Goal: Transaction & Acquisition: Subscribe to service/newsletter

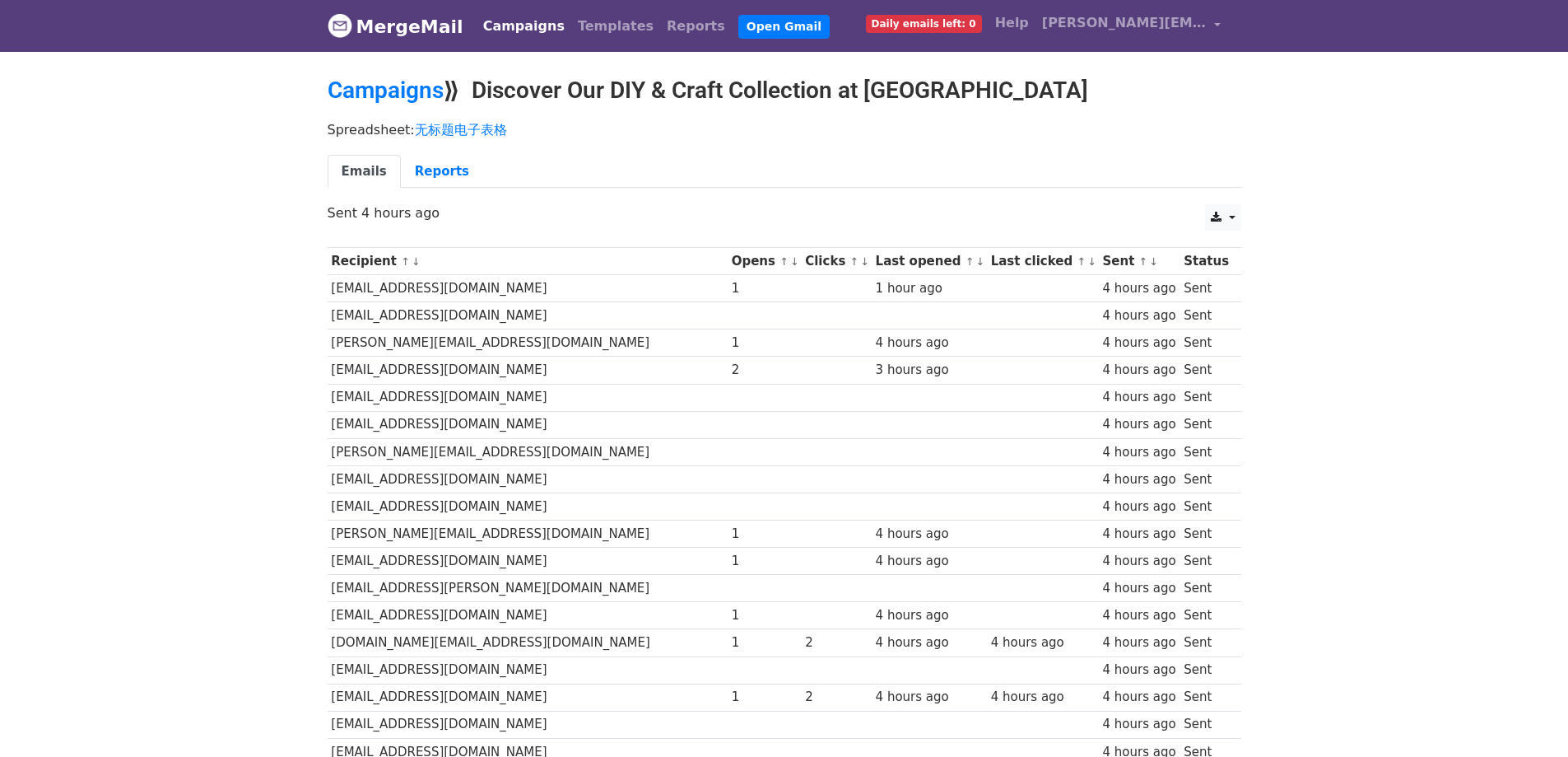
drag, startPoint x: 789, startPoint y: 207, endPoint x: 704, endPoint y: 207, distance: 85.0
click at [704, 207] on p "Sent 4 hours ago" at bounding box center [784, 213] width 913 height 17
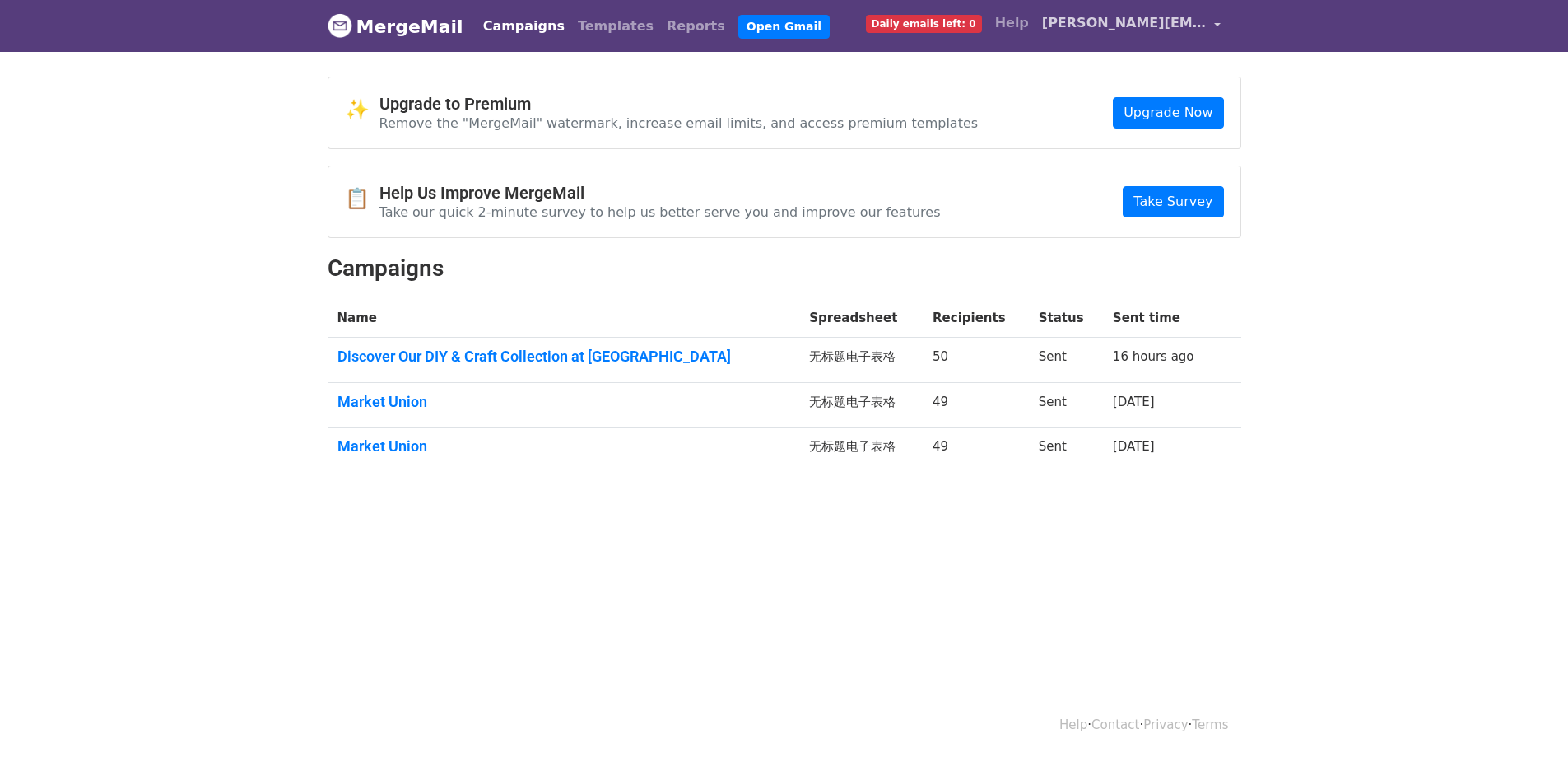
click at [1202, 29] on span "[PERSON_NAME][EMAIL_ADDRESS][DOMAIN_NAME]" at bounding box center [1124, 22] width 165 height 20
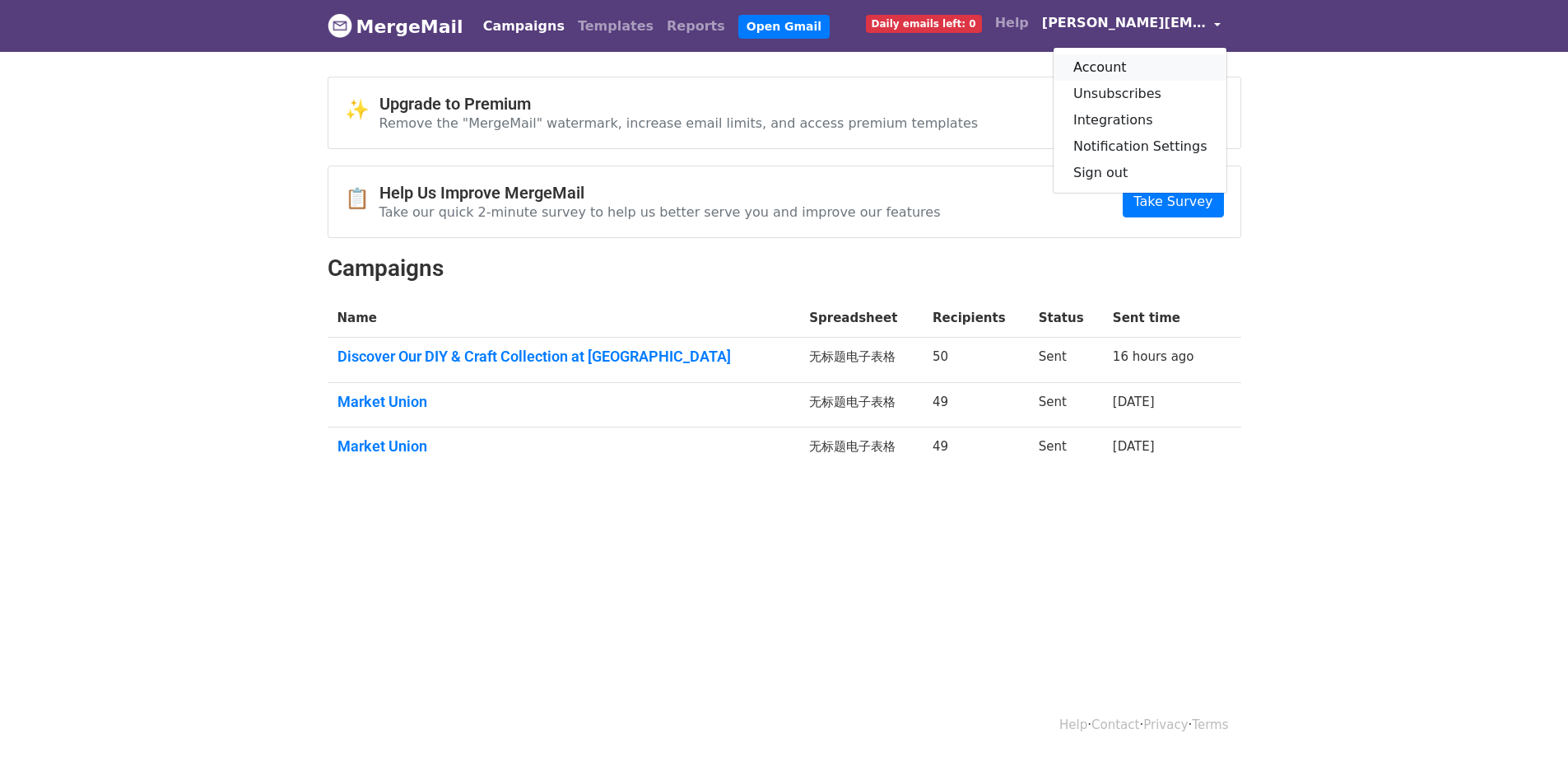
click at [1146, 65] on link "Account" at bounding box center [1140, 67] width 174 height 27
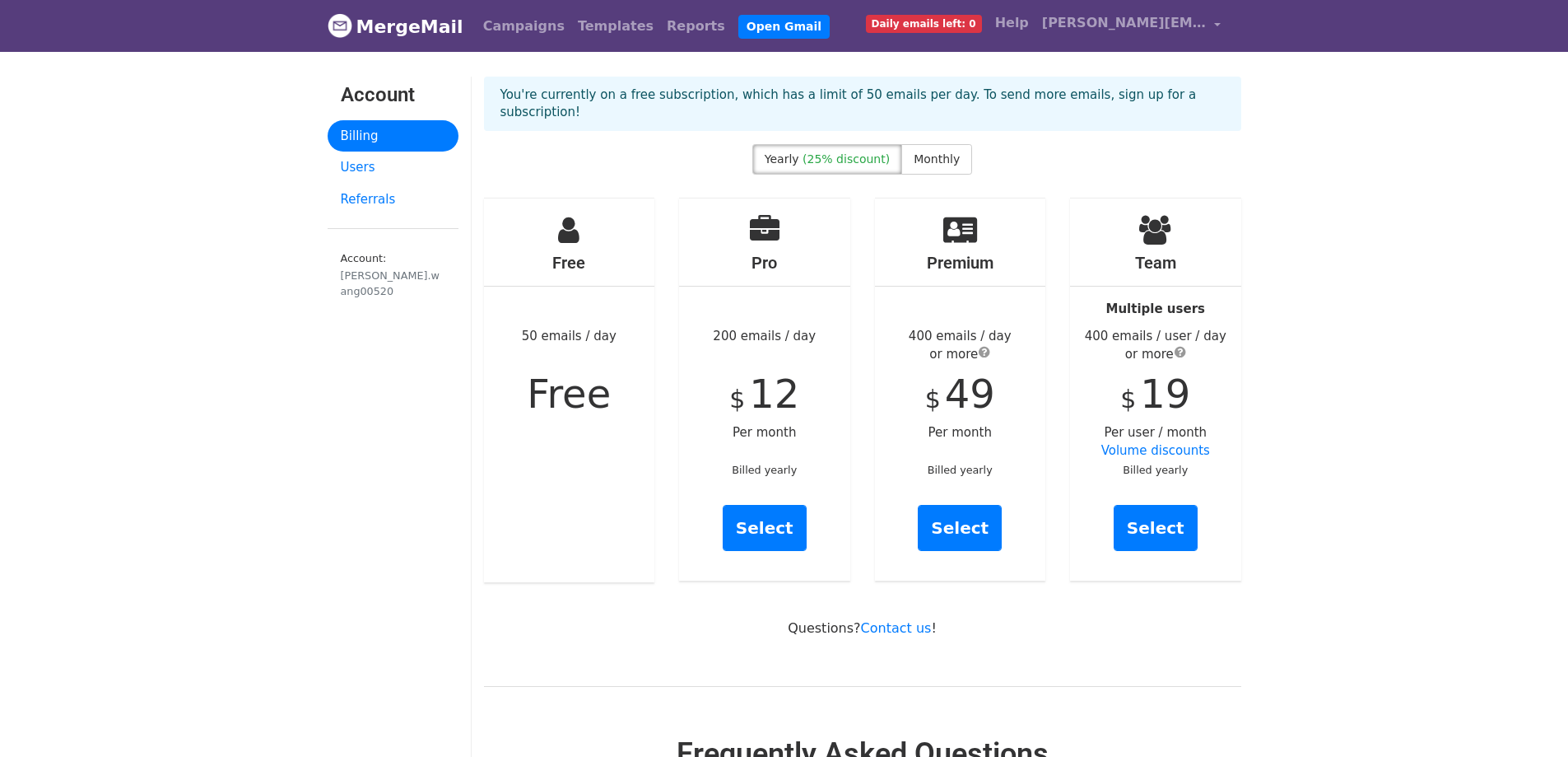
drag, startPoint x: 1217, startPoint y: 125, endPoint x: 1138, endPoint y: 116, distance: 79.5
click at [1138, 116] on p "You're currently on a free subscription, which has a limit of 50 emails per day…" at bounding box center [862, 104] width 724 height 34
drag, startPoint x: 1147, startPoint y: 119, endPoint x: 1080, endPoint y: 117, distance: 67.0
click at [1080, 117] on p "You're currently on a free subscription, which has a limit of 50 emails per day…" at bounding box center [862, 104] width 724 height 34
drag, startPoint x: 1134, startPoint y: 135, endPoint x: 1067, endPoint y: 137, distance: 67.0
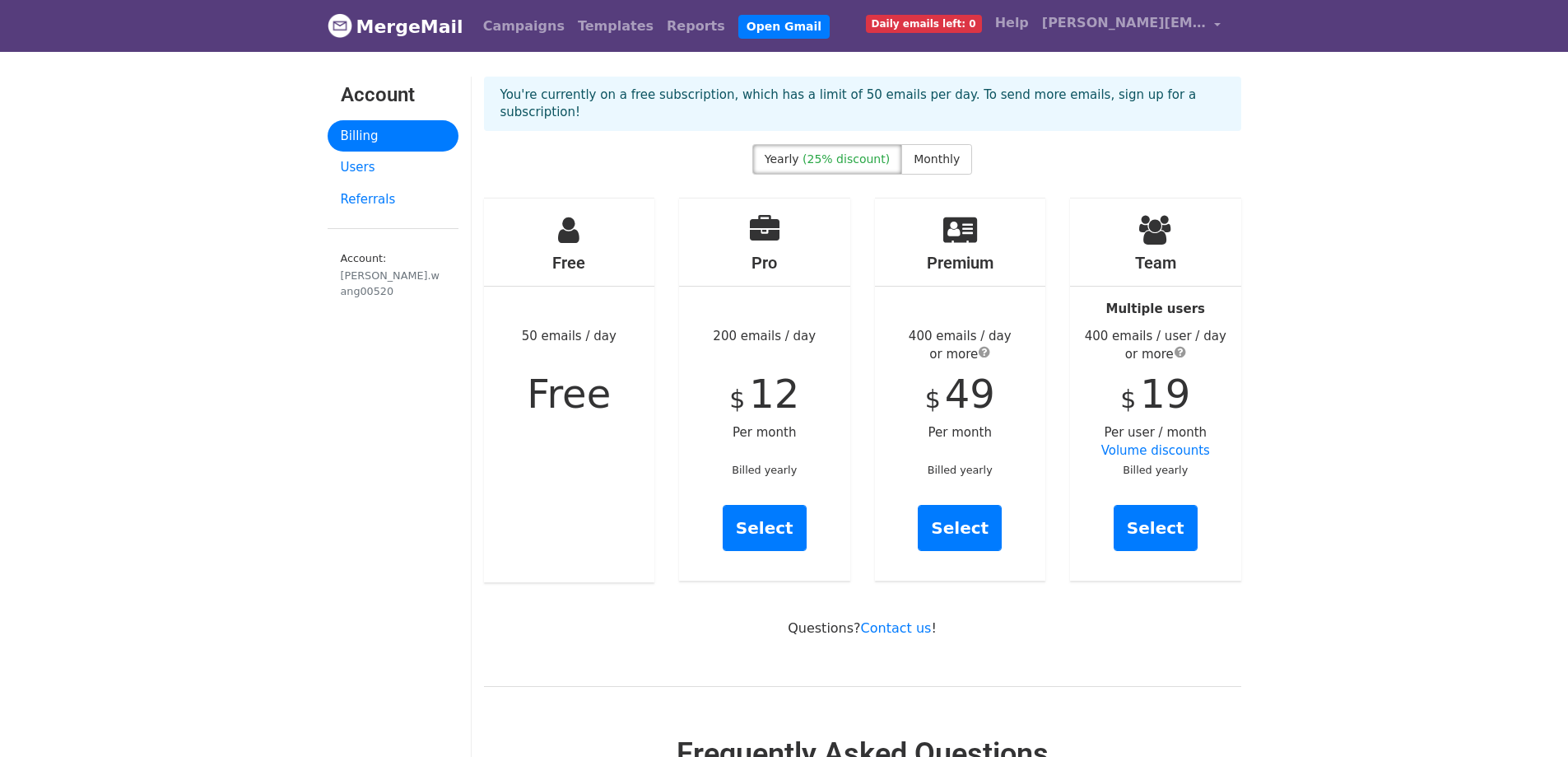
click at [1067, 137] on div "You're currently on a free subscription, which has a limit of 50 emails per day…" at bounding box center [862, 110] width 782 height 68
click at [772, 27] on link "Open Gmail" at bounding box center [784, 27] width 92 height 24
click at [1142, 22] on span "[PERSON_NAME][EMAIL_ADDRESS][DOMAIN_NAME]" at bounding box center [1124, 22] width 165 height 20
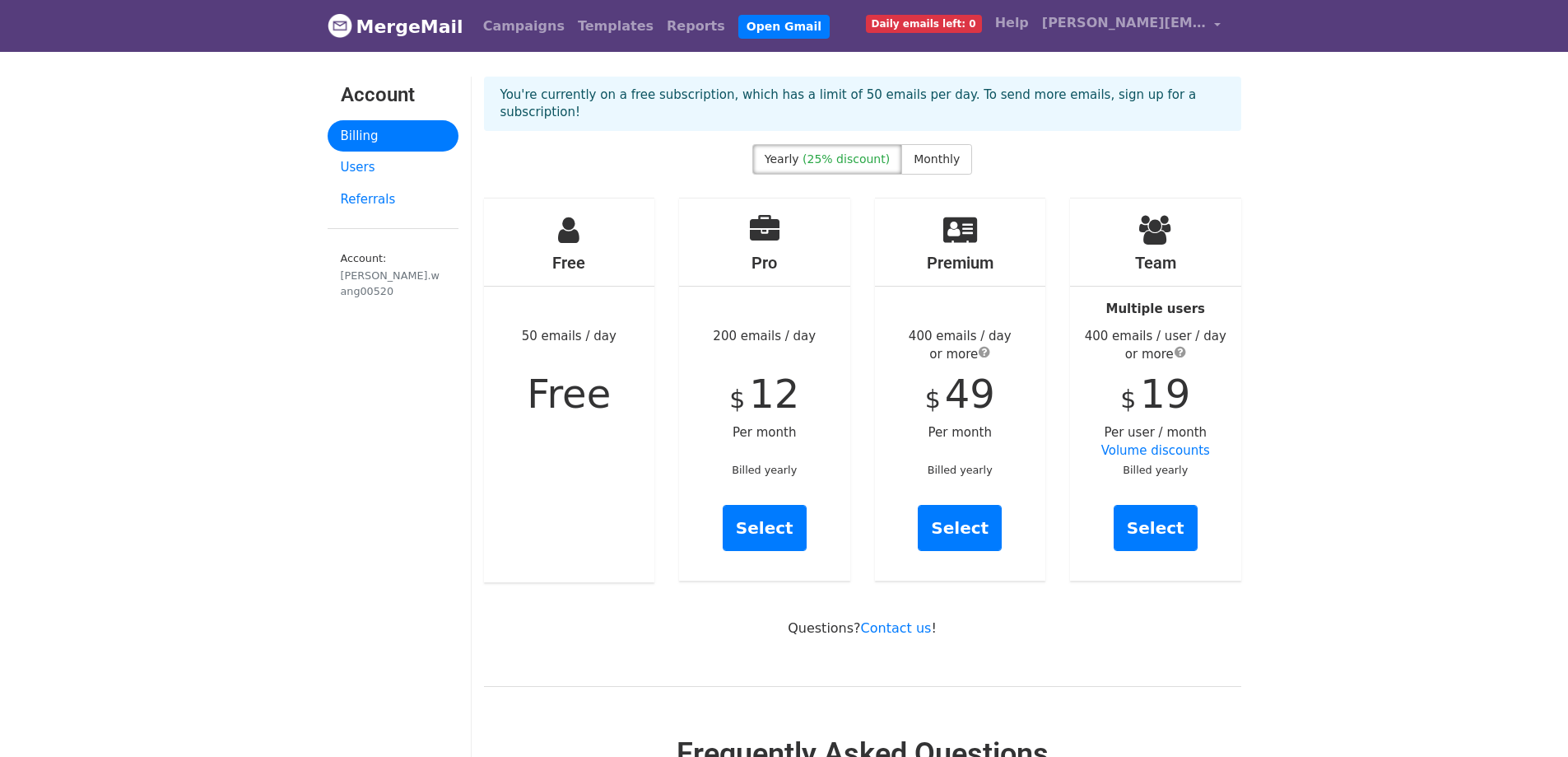
click at [943, 22] on span "Daily emails left: 0" at bounding box center [924, 23] width 116 height 18
drag, startPoint x: 1239, startPoint y: 120, endPoint x: 1126, endPoint y: 129, distance: 113.4
click at [1126, 129] on div "You're currently on a free subscription, which has a limit of 50 emails per day…" at bounding box center [863, 103] width 757 height 54
